Goal: Navigation & Orientation: Find specific page/section

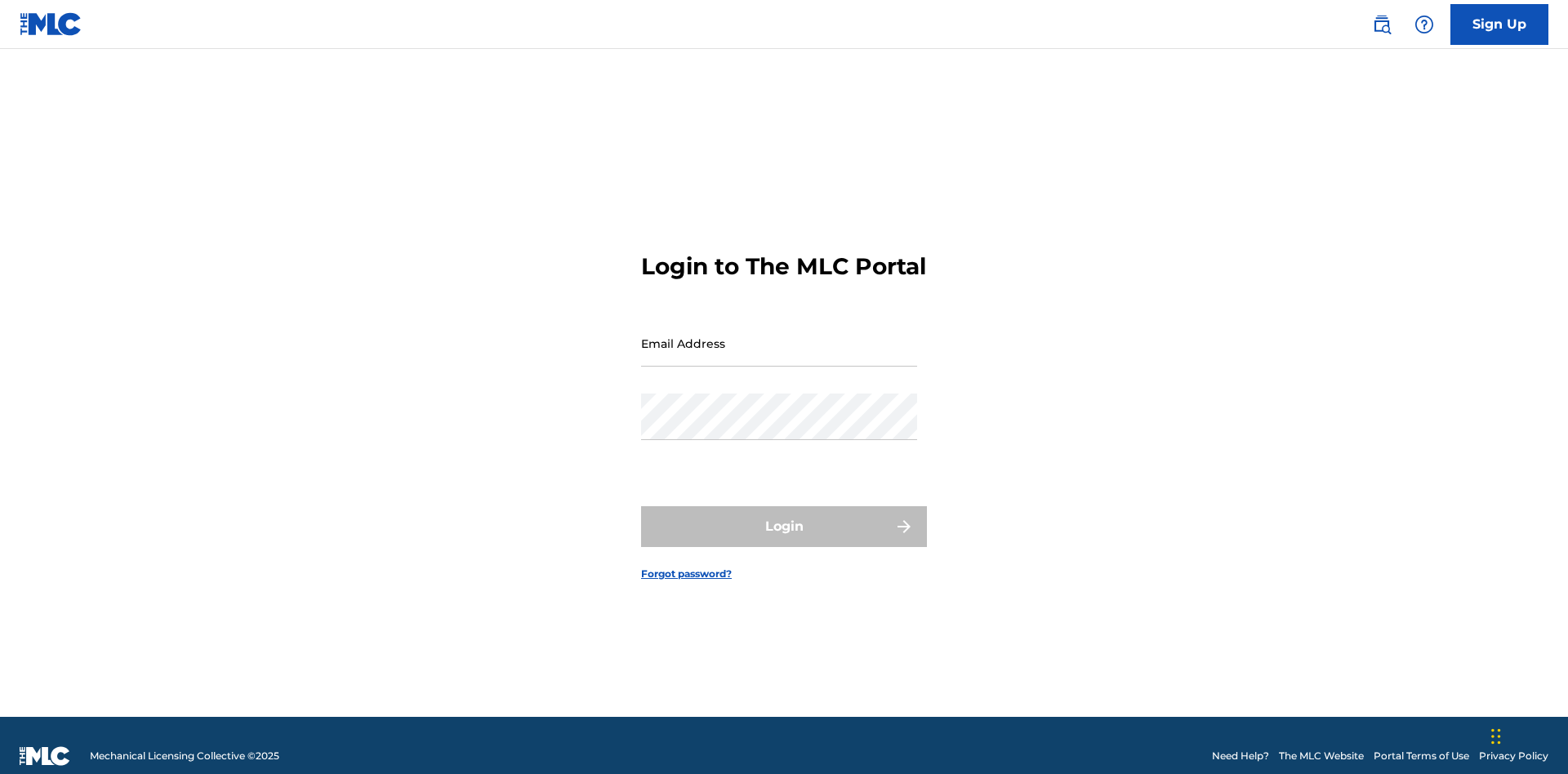
scroll to position [21, 0]
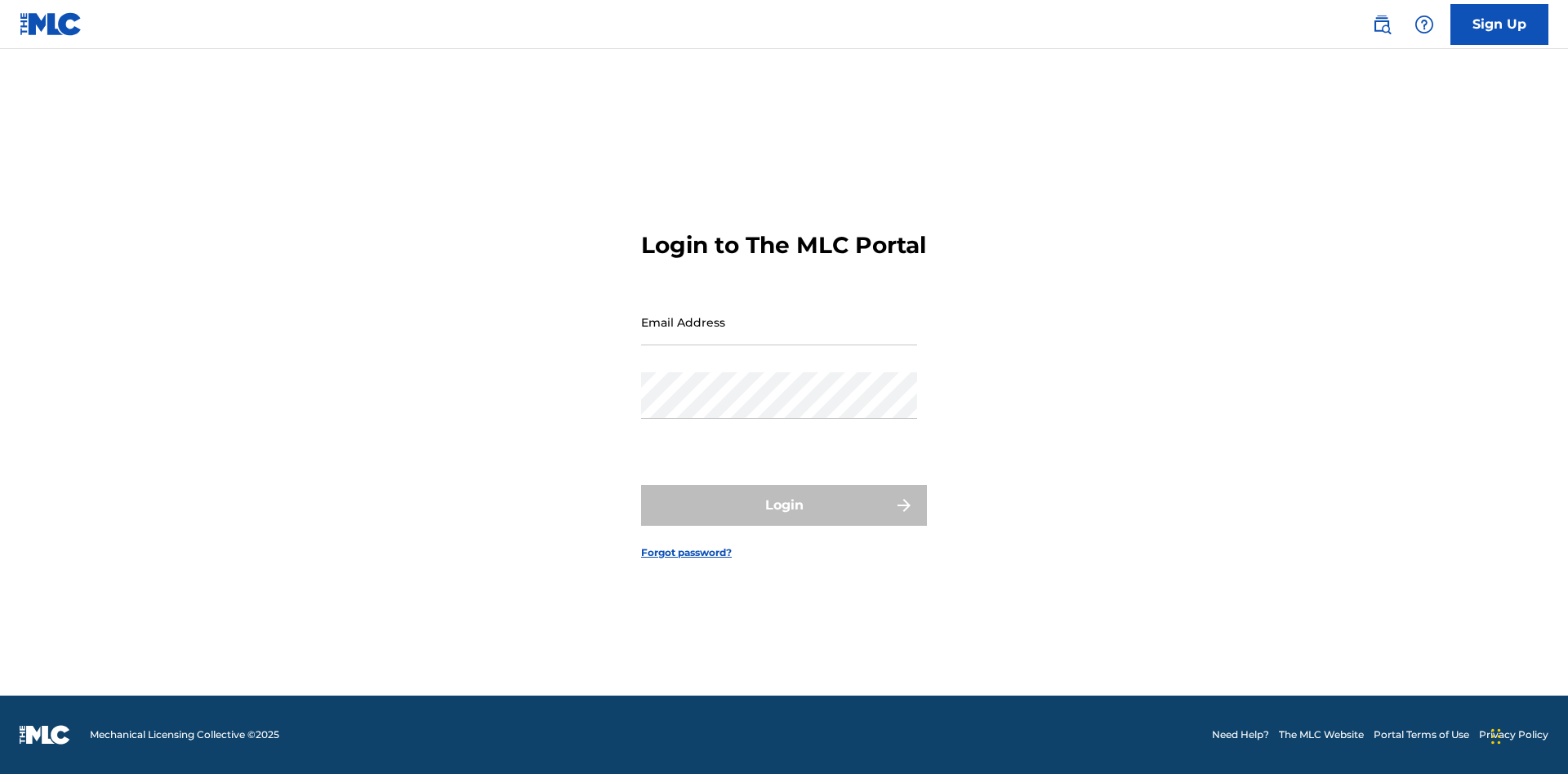
click at [779, 335] on input "Email Address" at bounding box center [779, 322] width 276 height 47
type input "[EMAIL_ADDRESS][DOMAIN_NAME]"
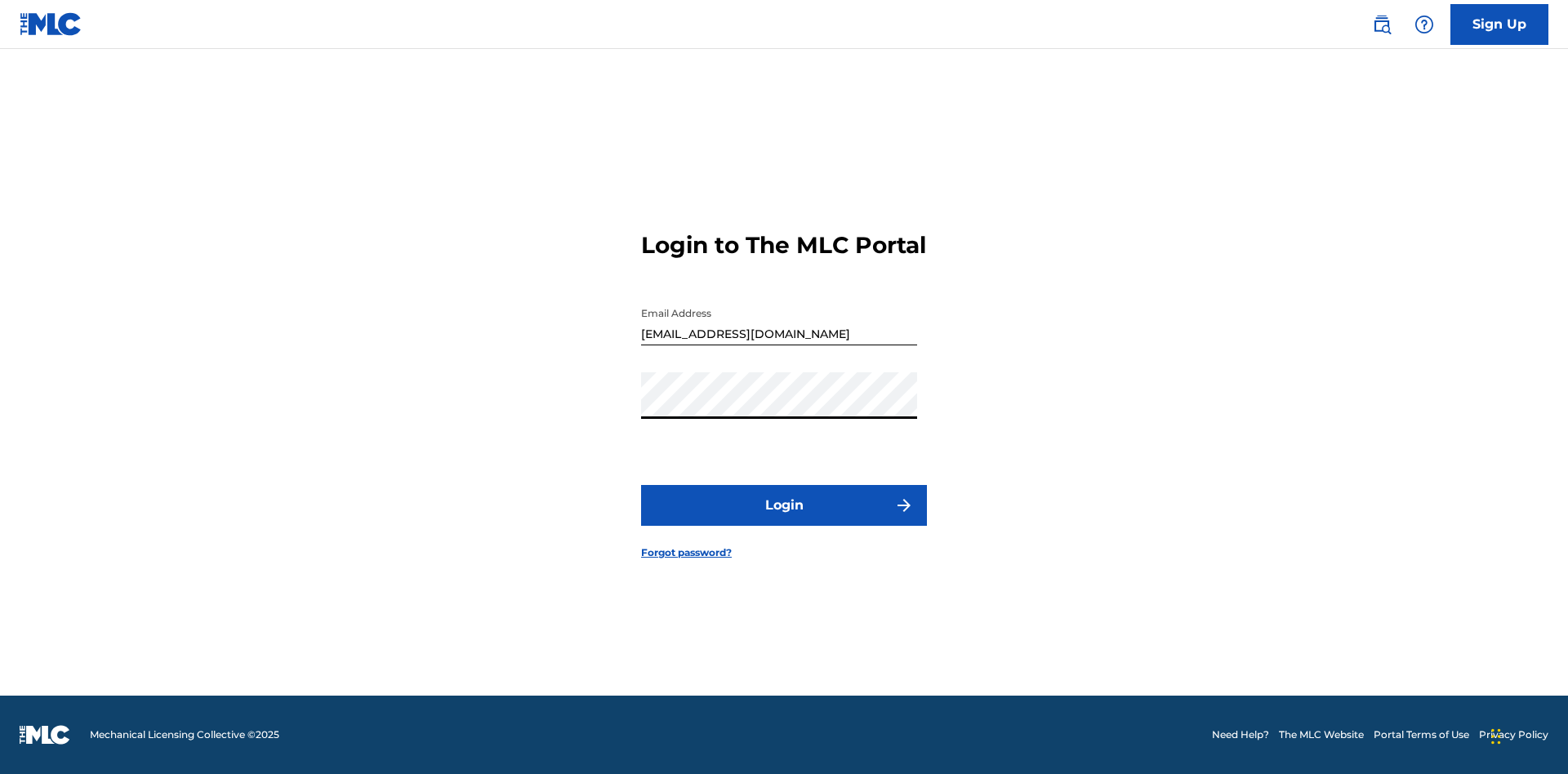
click at [784, 519] on button "Login" at bounding box center [784, 506] width 286 height 41
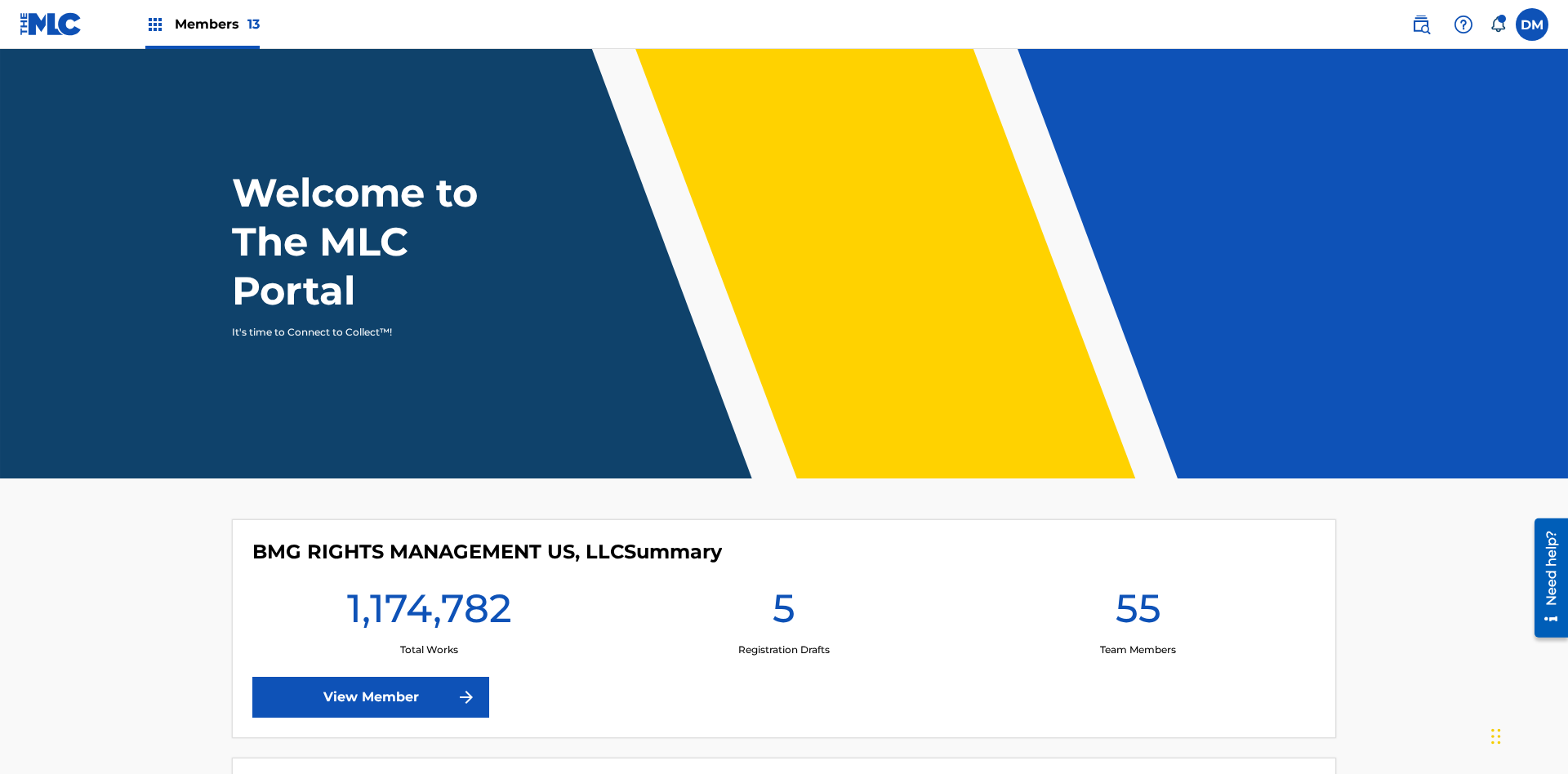
scroll to position [71, 0]
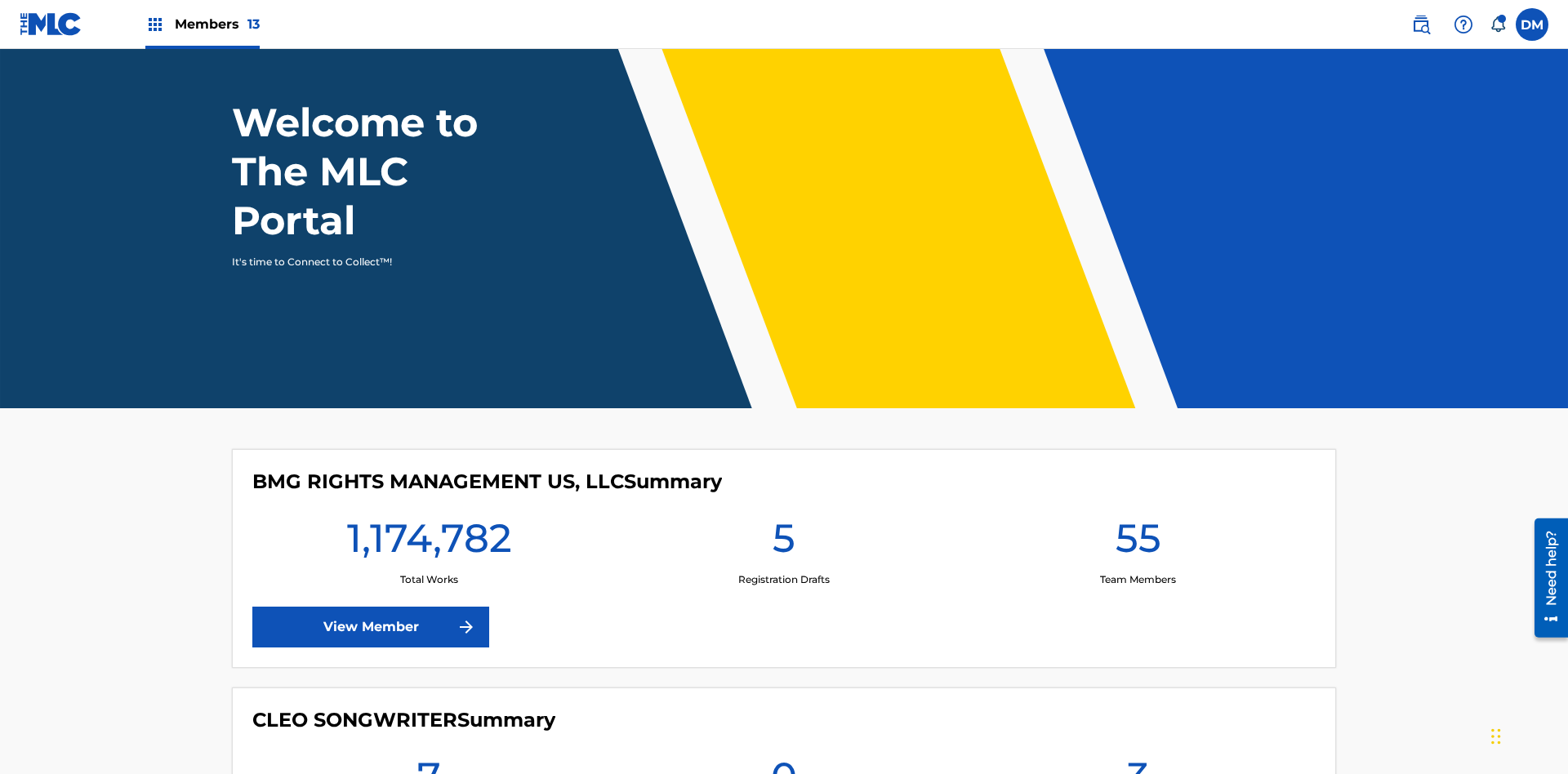
click at [202, 24] on span "Members 13" at bounding box center [217, 24] width 85 height 19
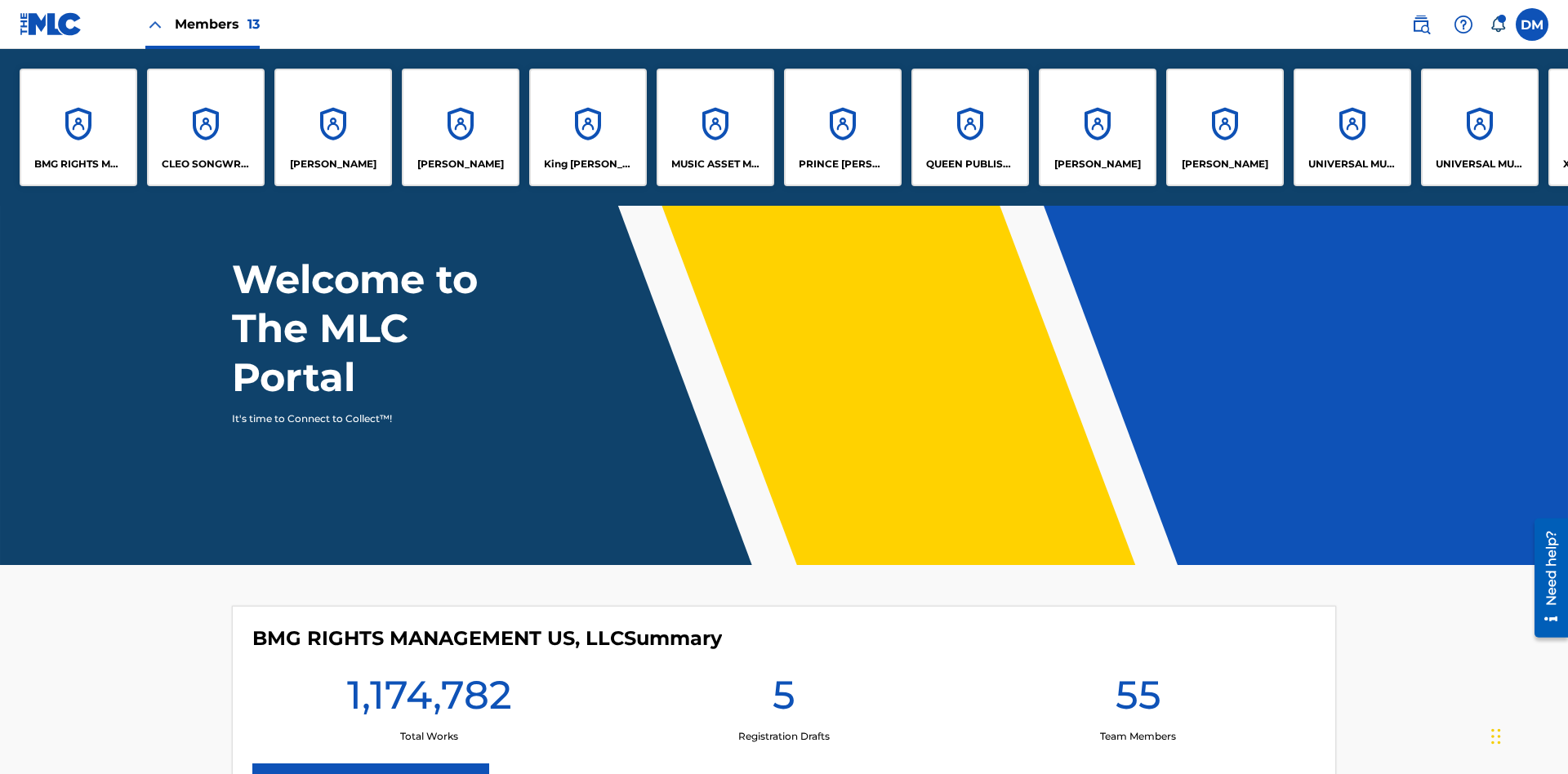
scroll to position [0, 0]
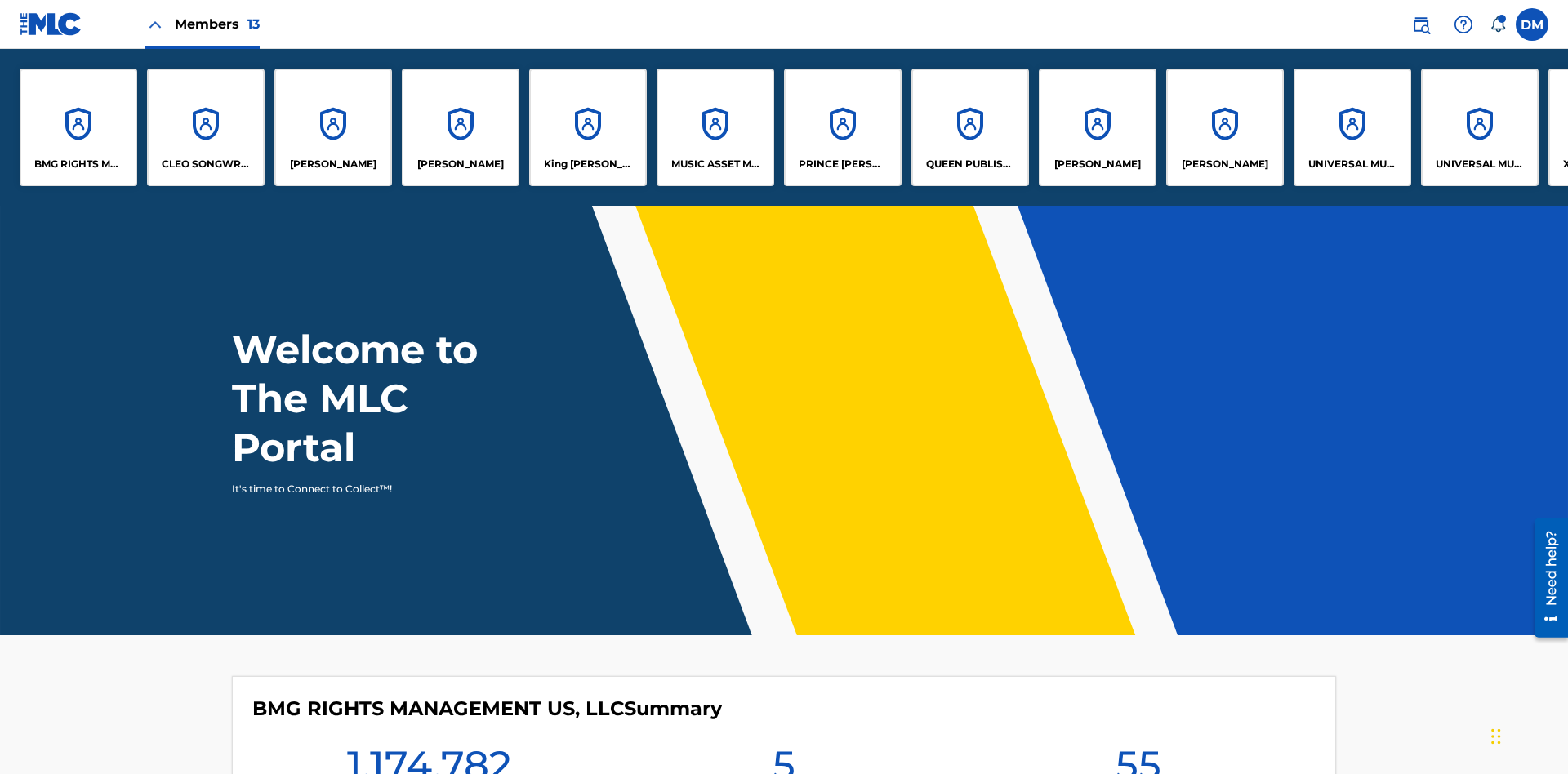
click at [587, 164] on p "King [PERSON_NAME]" at bounding box center [588, 163] width 89 height 14
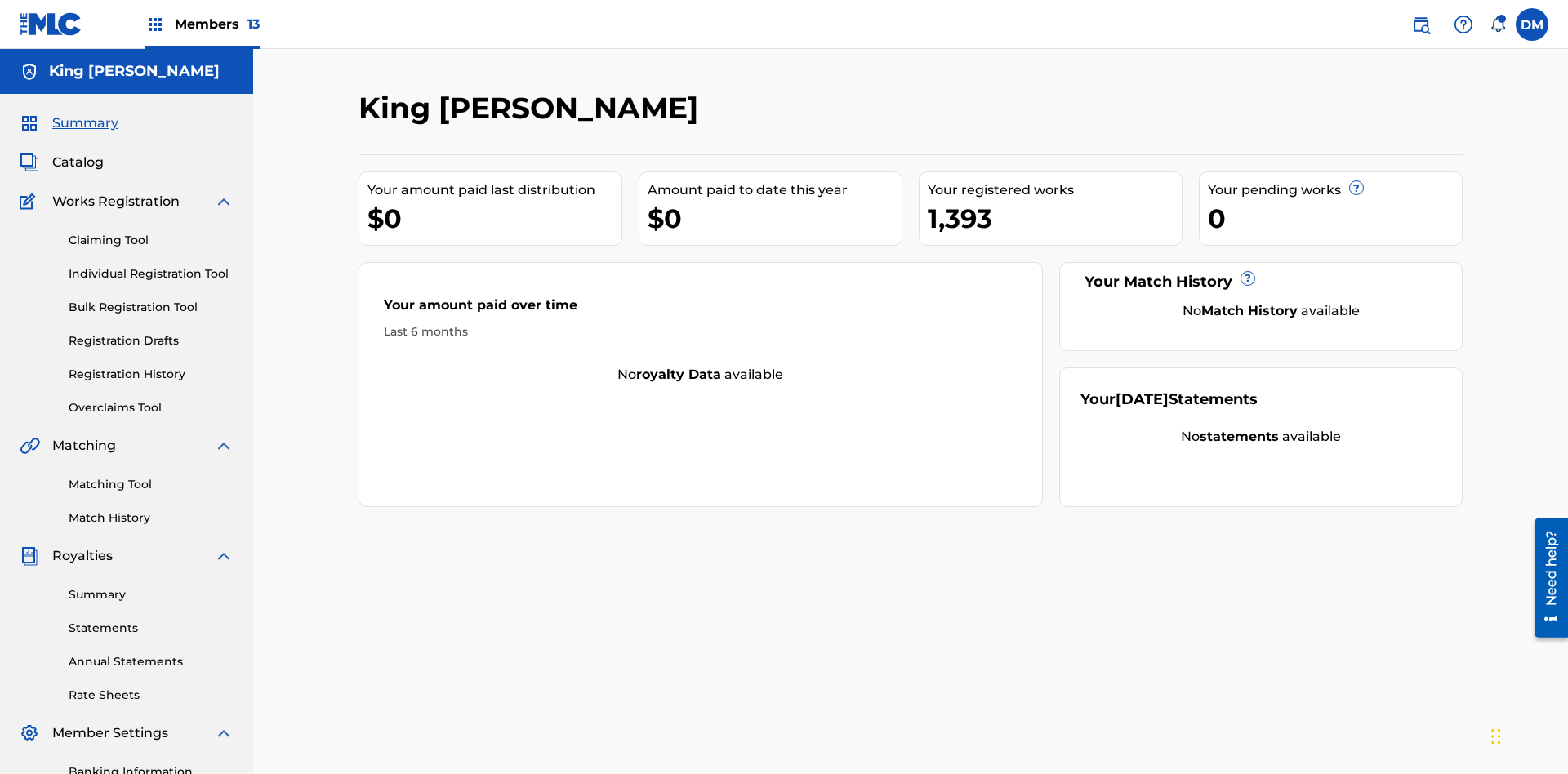
scroll to position [238, 0]
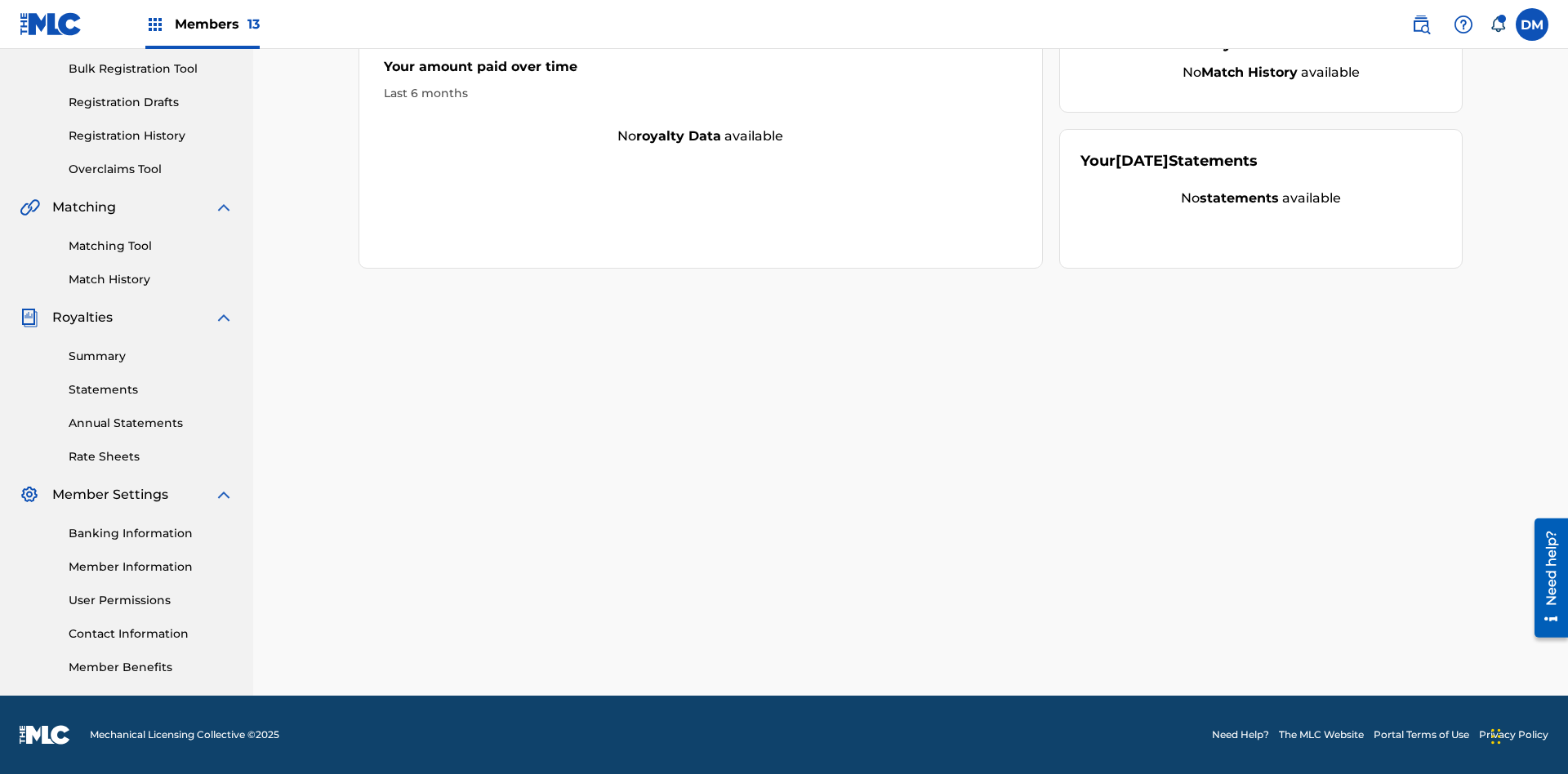
click at [151, 668] on link "Member Benefits" at bounding box center [152, 668] width 165 height 17
